Goal: Navigation & Orientation: Find specific page/section

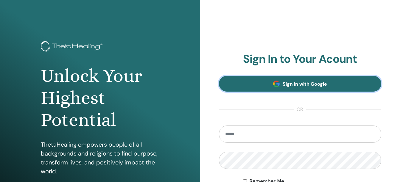
click at [280, 82] on link "Sign In with Google" at bounding box center [300, 84] width 163 height 16
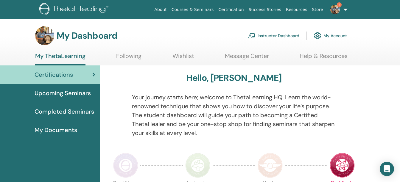
click at [339, 11] on img at bounding box center [335, 10] width 10 height 10
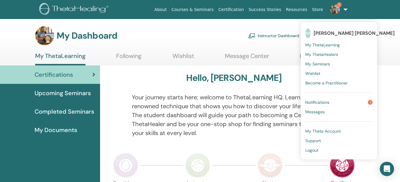
click at [314, 100] on span "Notifications" at bounding box center [317, 102] width 24 height 5
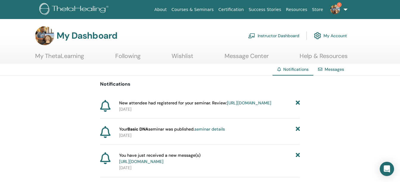
click at [227, 106] on link "https://member.thetahealing.com/instructor/seminar/375072/attendees" at bounding box center [249, 102] width 44 height 5
